Goal: Transaction & Acquisition: Purchase product/service

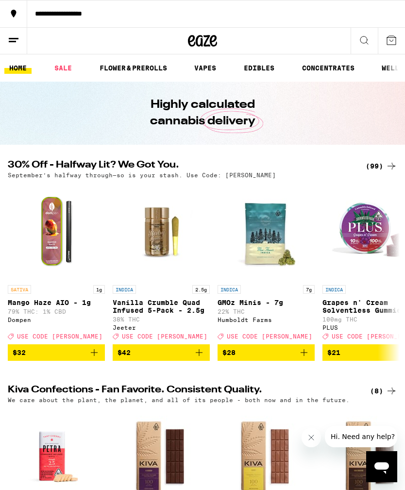
click at [383, 166] on div "(99)" at bounding box center [382, 166] width 32 height 12
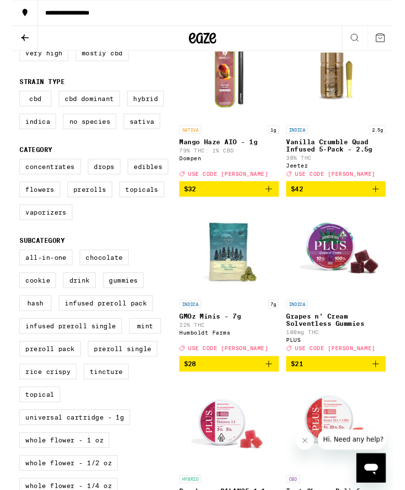
scroll to position [149, 0]
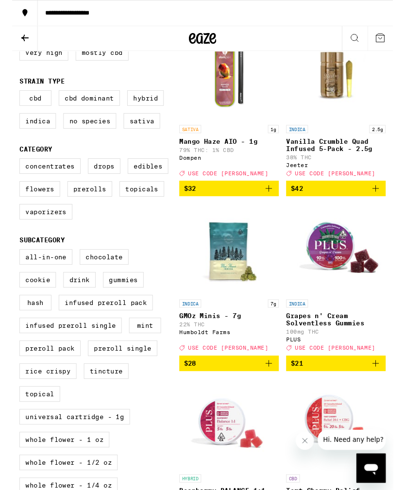
click at [143, 330] on label "Infused Preroll Pack" at bounding box center [100, 322] width 100 height 17
click at [10, 267] on input "Infused Preroll Pack" at bounding box center [10, 266] width 0 height 0
checkbox input "true"
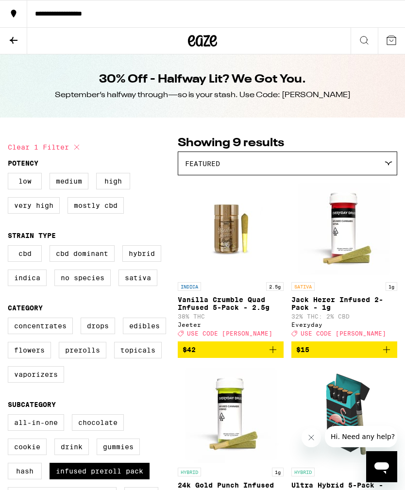
click at [396, 476] on p "4.2g" at bounding box center [388, 471] width 17 height 9
click at [13, 40] on icon at bounding box center [14, 40] width 8 height 7
